Goal: Use online tool/utility: Utilize a website feature to perform a specific function

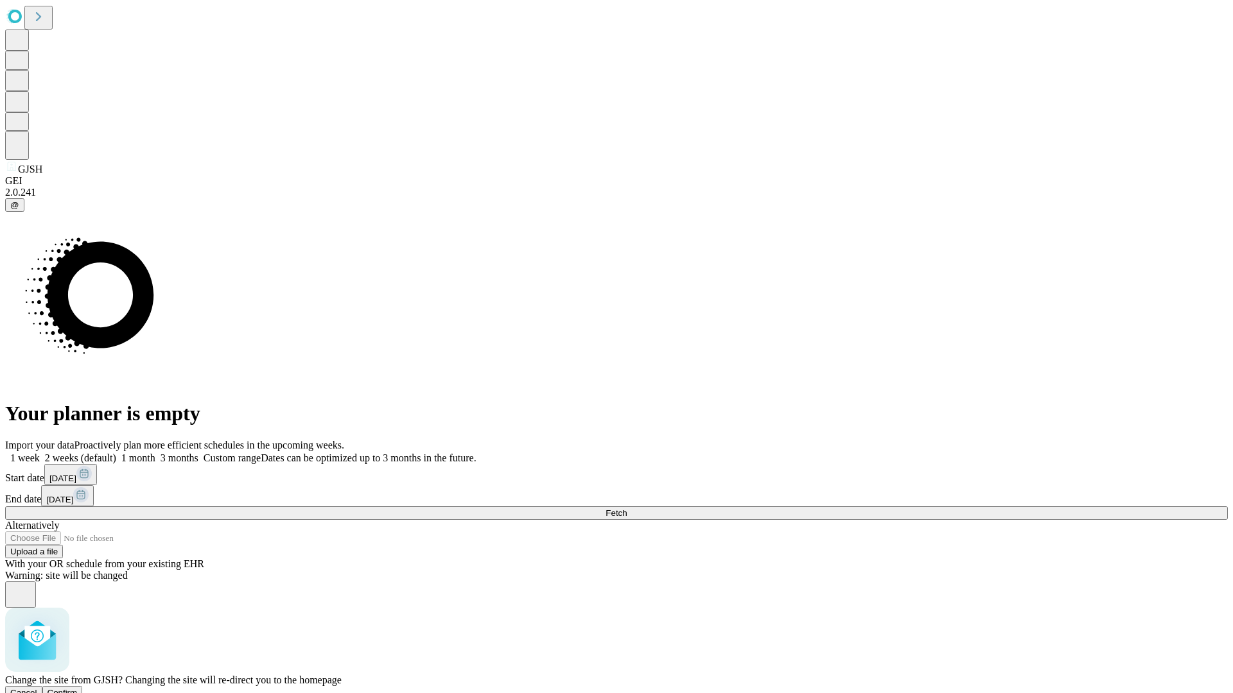
click at [78, 688] on span "Confirm" at bounding box center [63, 693] width 30 height 10
click at [40, 453] on label "1 week" at bounding box center [22, 458] width 35 height 11
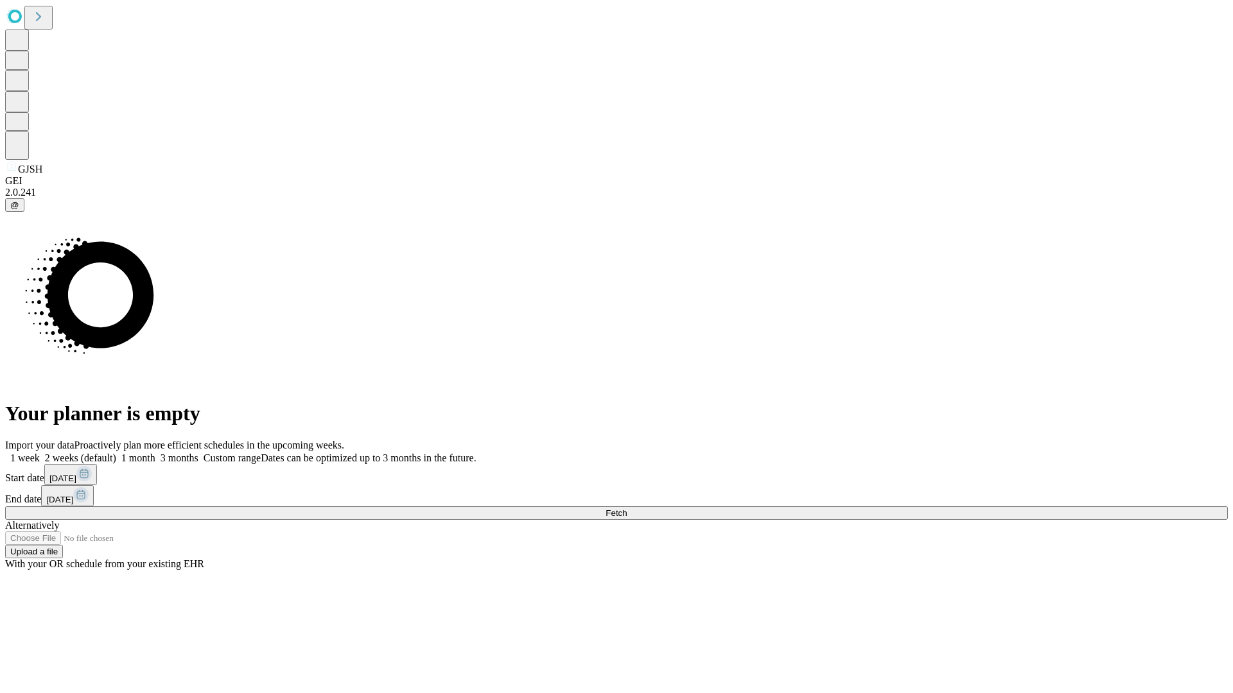
click at [627, 509] on span "Fetch" at bounding box center [615, 514] width 21 height 10
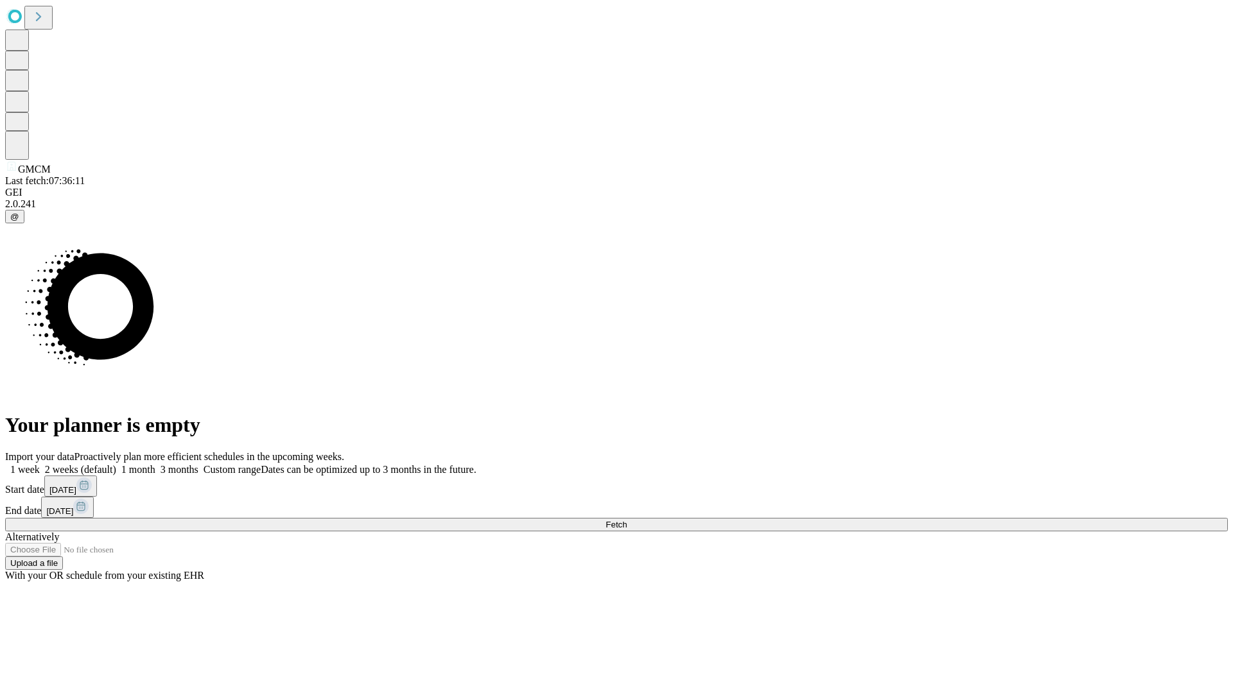
click at [40, 464] on label "1 week" at bounding box center [22, 469] width 35 height 11
click at [627, 520] on span "Fetch" at bounding box center [615, 525] width 21 height 10
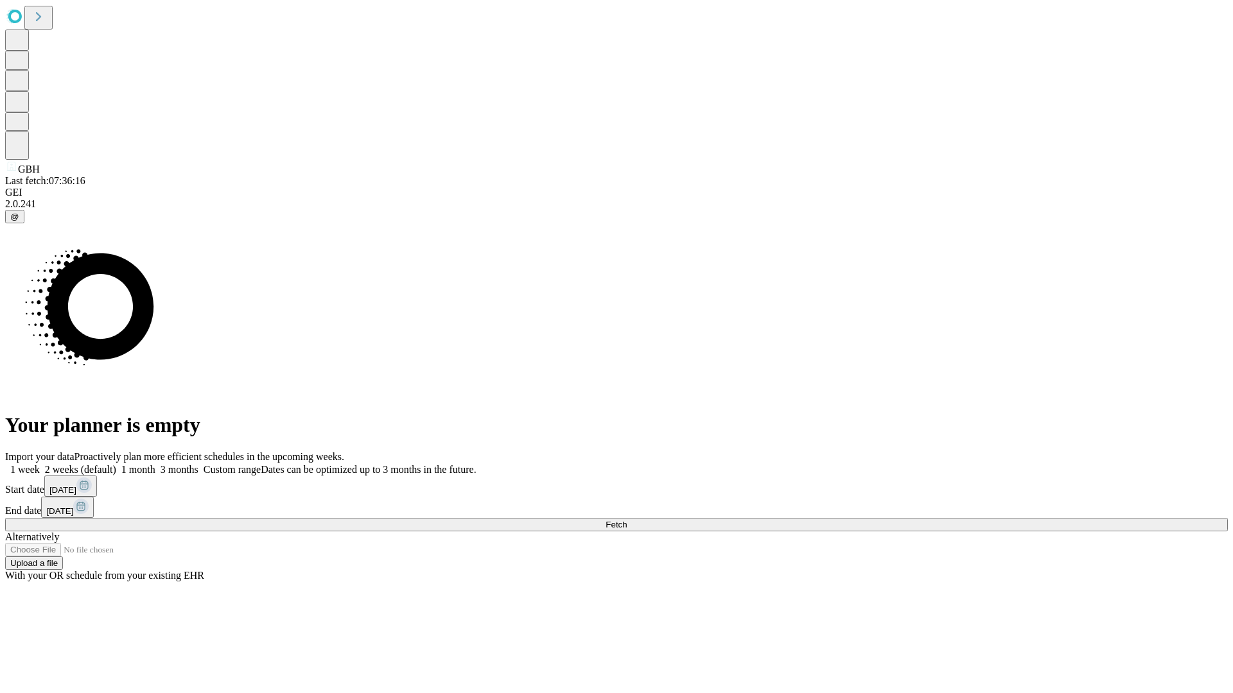
click at [40, 464] on label "1 week" at bounding box center [22, 469] width 35 height 11
click at [627, 520] on span "Fetch" at bounding box center [615, 525] width 21 height 10
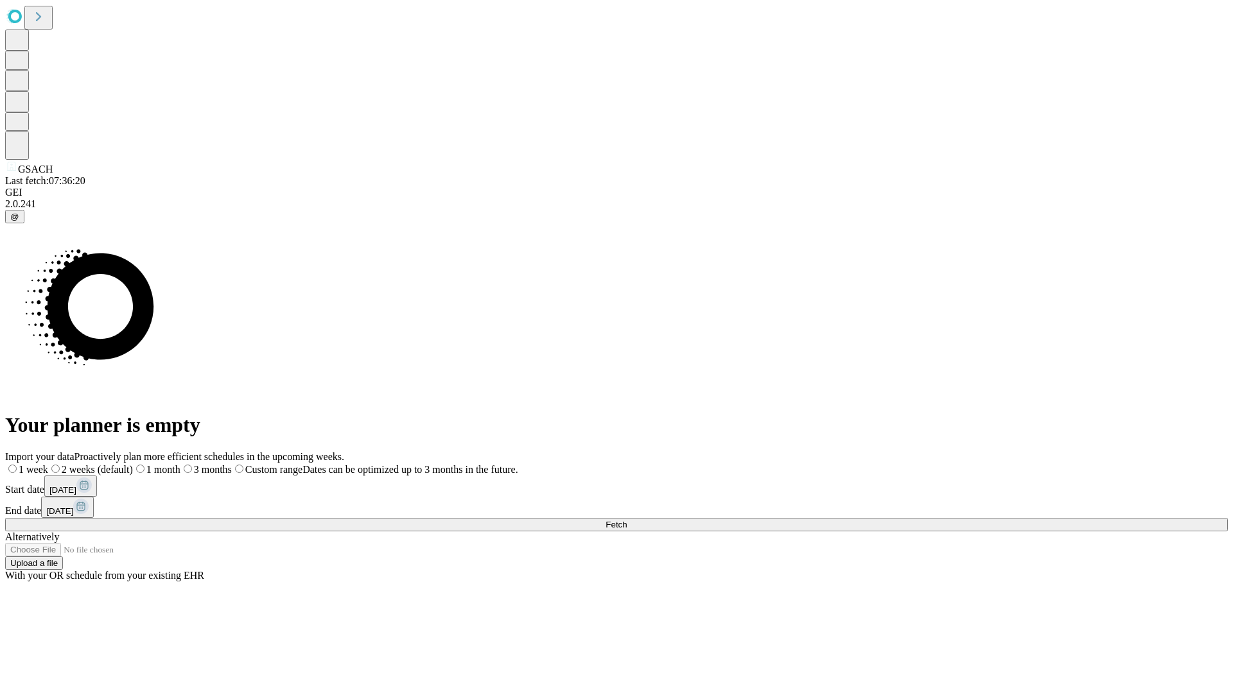
click at [627, 520] on span "Fetch" at bounding box center [615, 525] width 21 height 10
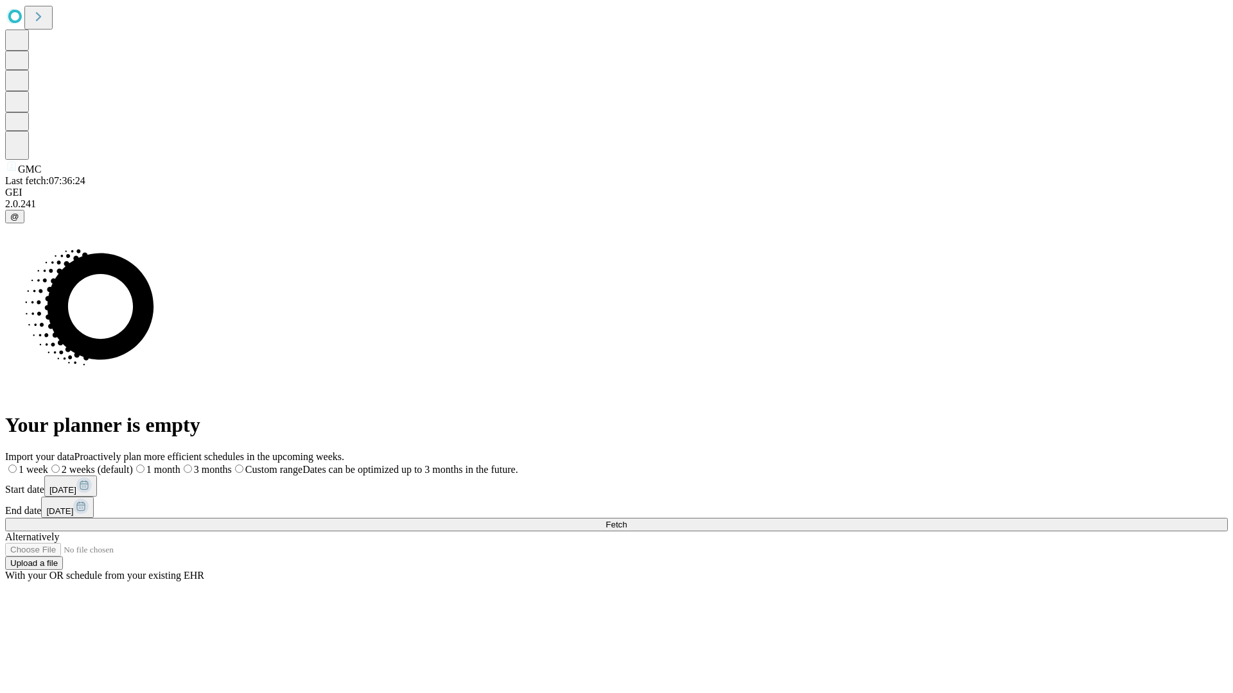
click at [48, 464] on label "1 week" at bounding box center [26, 469] width 43 height 11
click at [627, 520] on span "Fetch" at bounding box center [615, 525] width 21 height 10
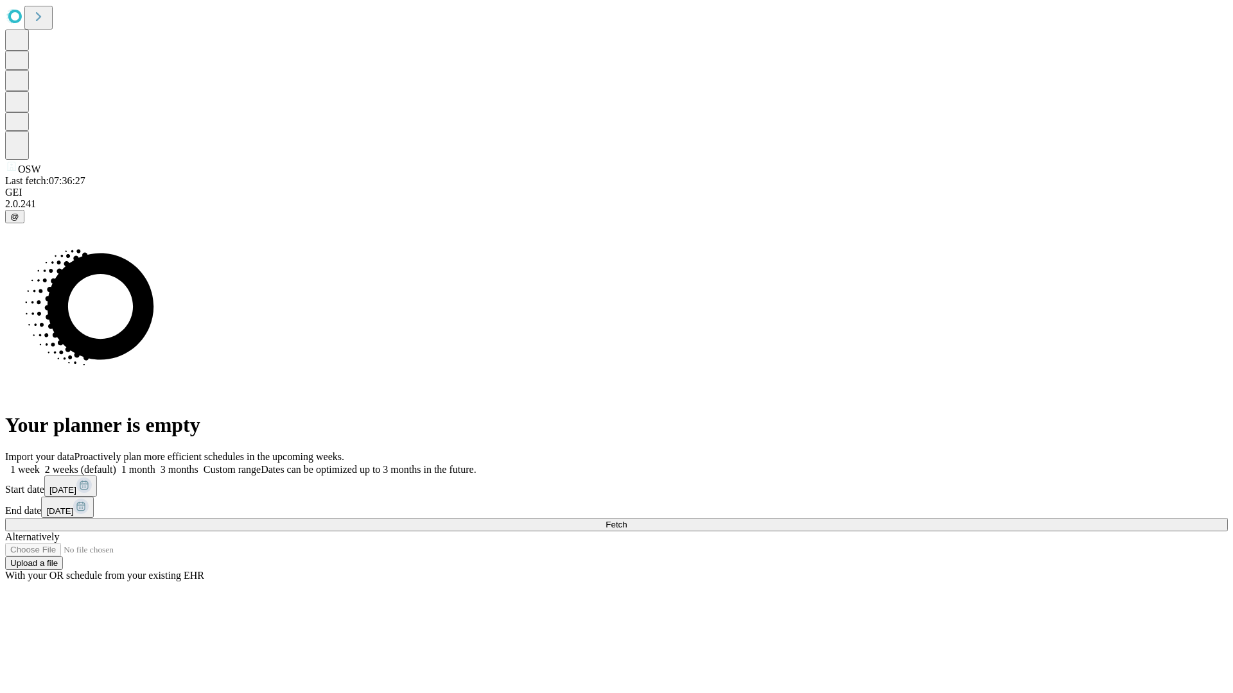
click at [40, 464] on label "1 week" at bounding box center [22, 469] width 35 height 11
click at [627, 520] on span "Fetch" at bounding box center [615, 525] width 21 height 10
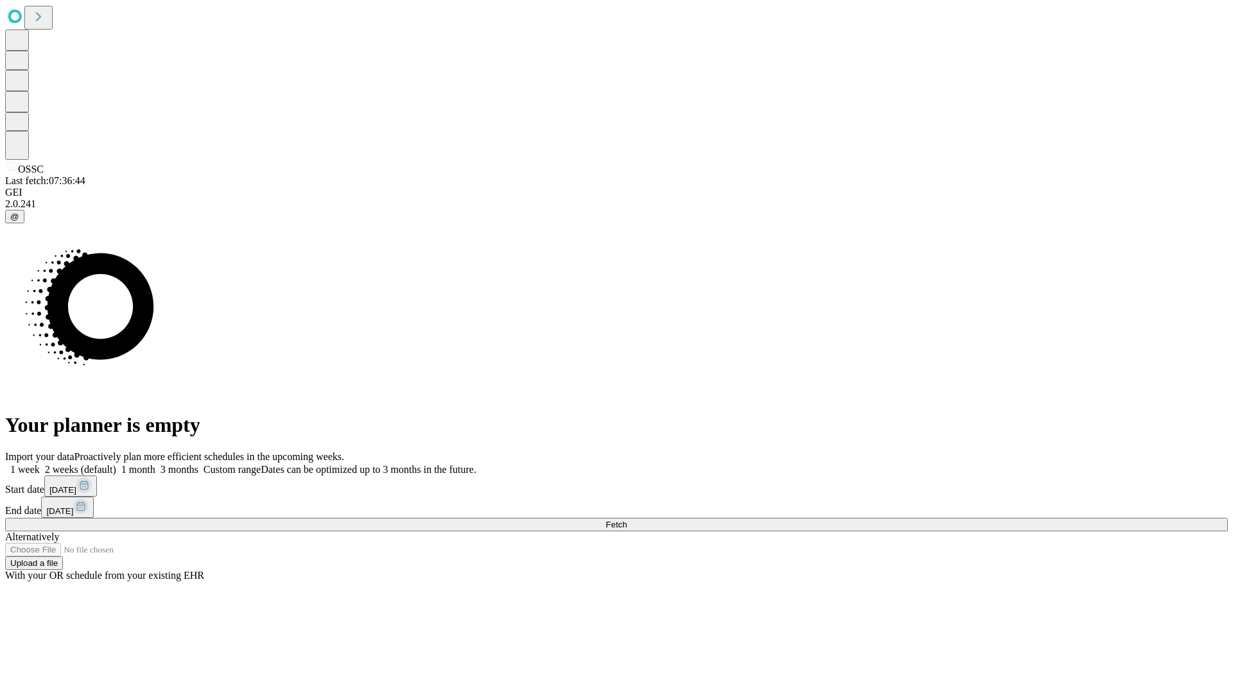
click at [40, 464] on label "1 week" at bounding box center [22, 469] width 35 height 11
click at [627, 520] on span "Fetch" at bounding box center [615, 525] width 21 height 10
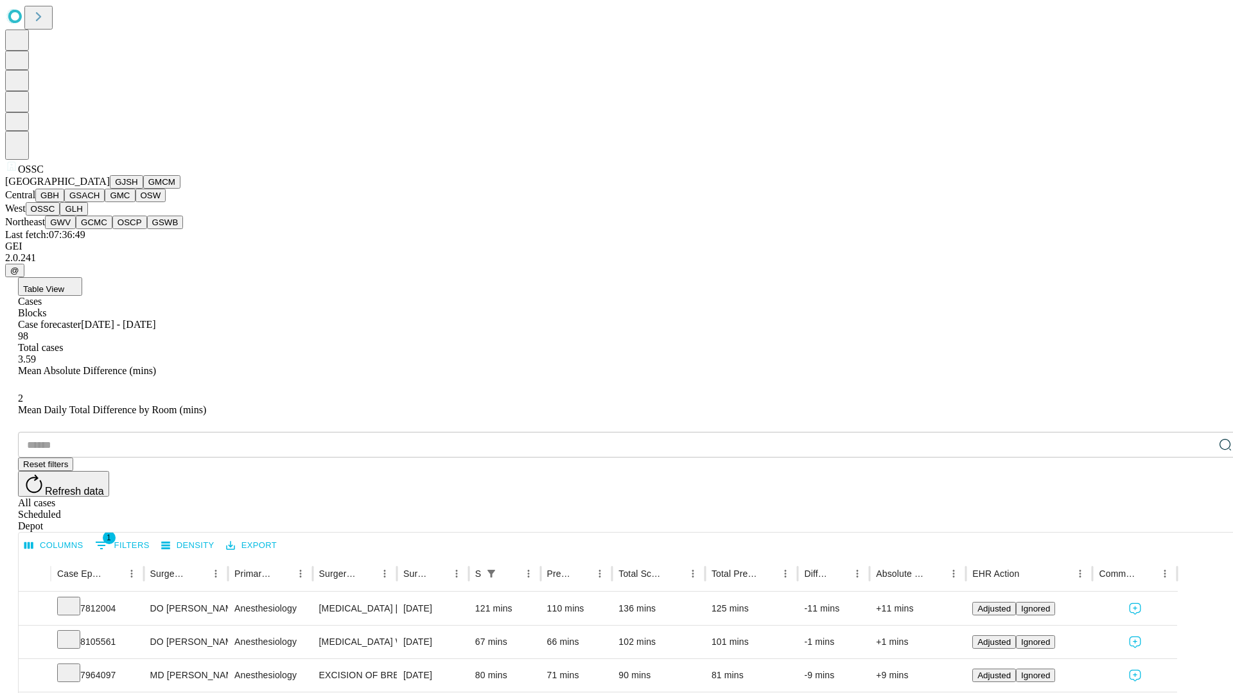
click at [87, 216] on button "GLH" at bounding box center [74, 208] width 28 height 13
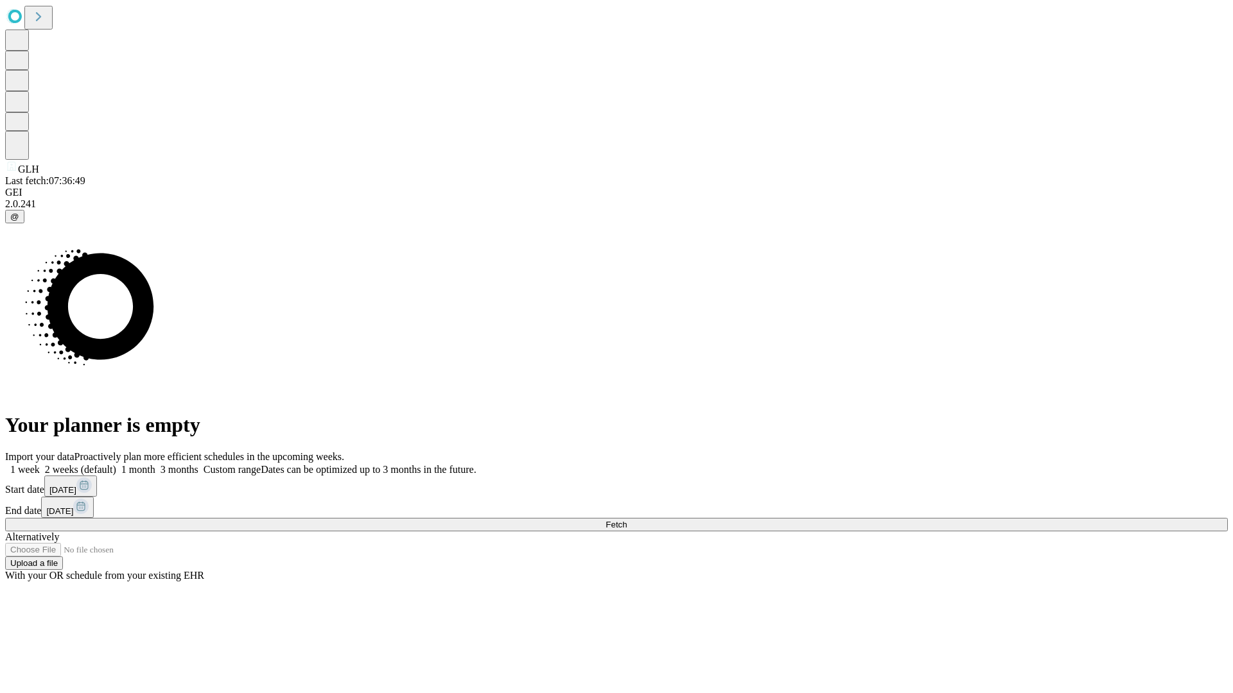
click at [627, 520] on span "Fetch" at bounding box center [615, 525] width 21 height 10
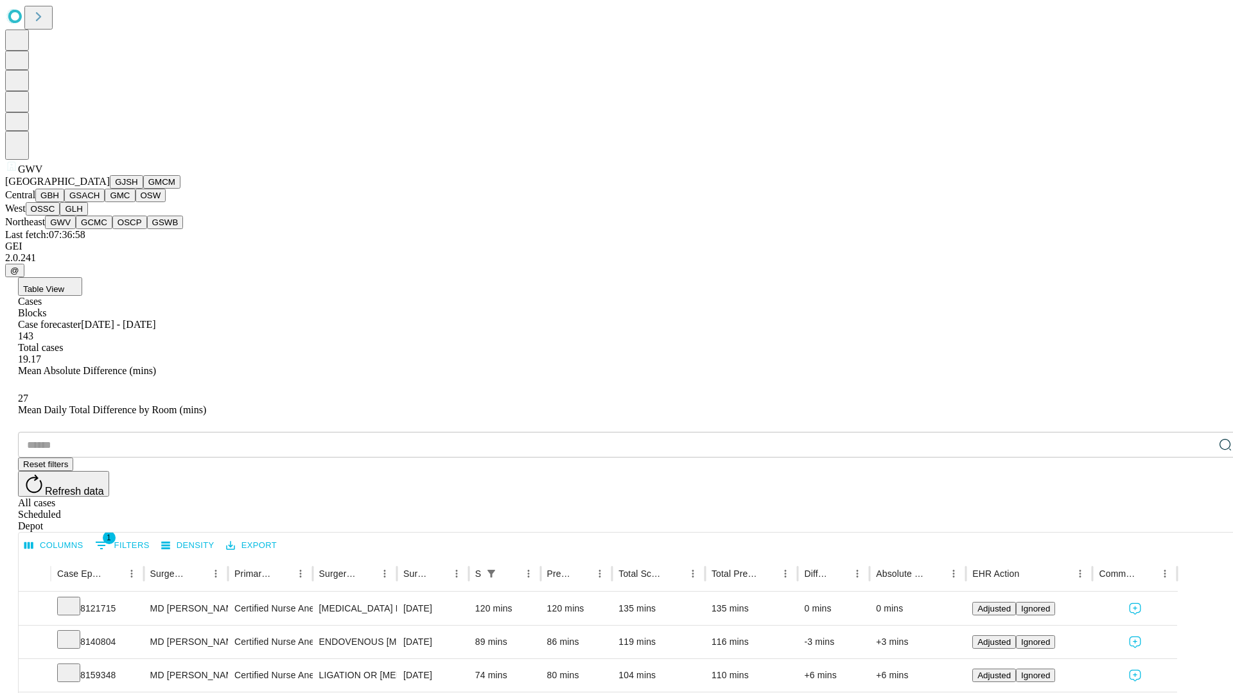
click at [100, 229] on button "GCMC" at bounding box center [94, 222] width 37 height 13
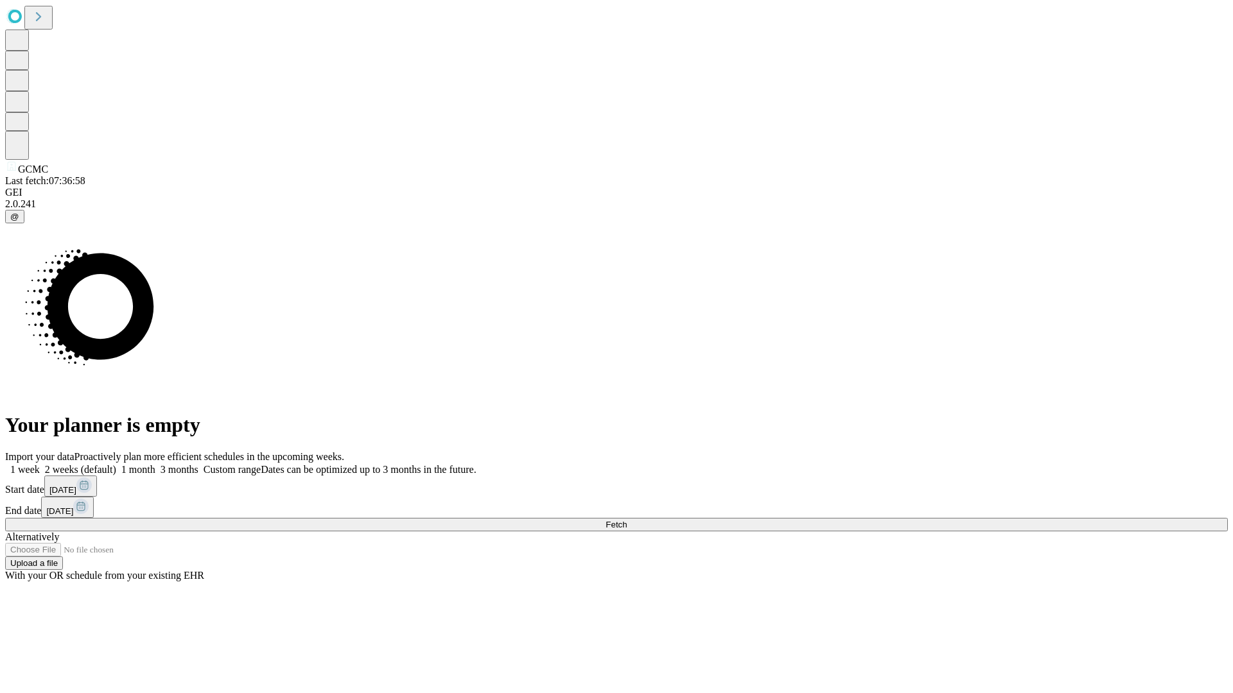
click at [40, 464] on label "1 week" at bounding box center [22, 469] width 35 height 11
click at [627, 520] on span "Fetch" at bounding box center [615, 525] width 21 height 10
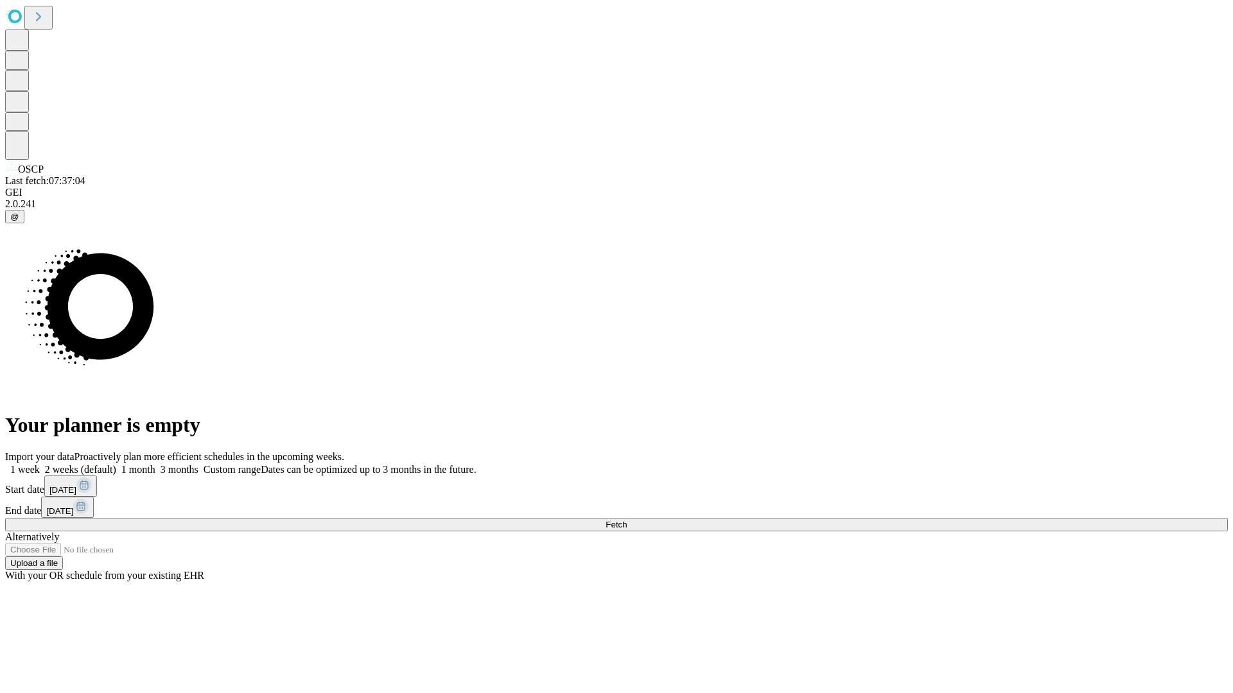
click at [627, 520] on span "Fetch" at bounding box center [615, 525] width 21 height 10
